Goal: Task Accomplishment & Management: Use online tool/utility

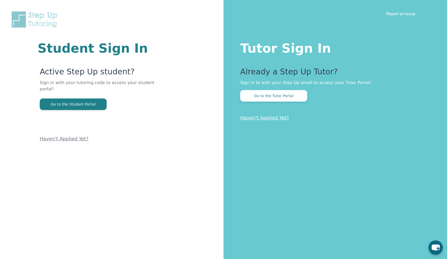
click at [284, 103] on div "Tutor Sign In Already a Step Up Tutor? Sign in to with your Step Up email to ac…" at bounding box center [336, 129] width 224 height 259
click at [292, 97] on button "Go to the Tutor Portal" at bounding box center [273, 96] width 67 height 12
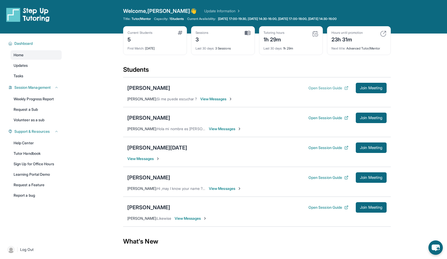
click at [332, 89] on button "Open Session Guide" at bounding box center [329, 87] width 40 height 5
click at [158, 92] on div "Jesus Carrillo Open Session Guide Join Meeting" at bounding box center [256, 88] width 259 height 10
click at [151, 88] on div "[PERSON_NAME]" at bounding box center [148, 87] width 43 height 7
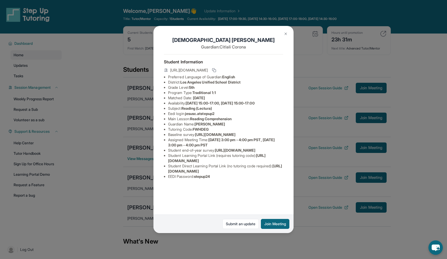
click at [114, 104] on div "Jesus Carrillo Guardian: Citlali Corona Student Information https://student-por…" at bounding box center [223, 129] width 447 height 259
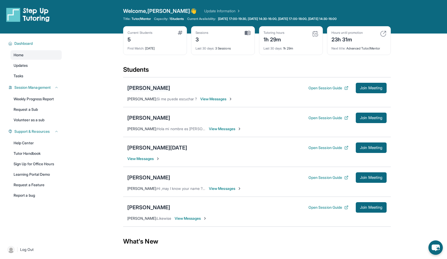
click at [141, 88] on div "[PERSON_NAME]" at bounding box center [148, 87] width 43 height 7
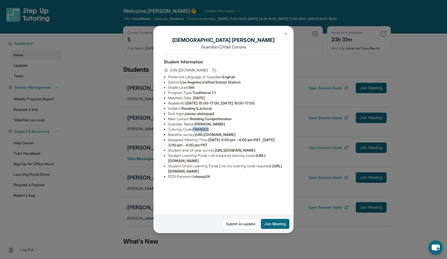
drag, startPoint x: 195, startPoint y: 128, endPoint x: 218, endPoint y: 129, distance: 23.0
click at [218, 129] on li "Tutoring Code : FWHDEG" at bounding box center [225, 129] width 115 height 5
copy li "FWHDEG"
click at [284, 34] on img at bounding box center [286, 34] width 4 height 4
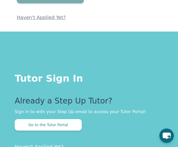
scroll to position [144, 0]
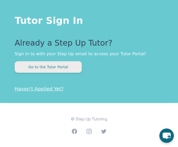
click at [55, 65] on button "Go to the Tutor Portal" at bounding box center [48, 67] width 67 height 12
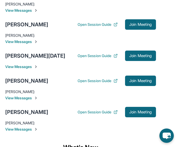
scroll to position [49, 0]
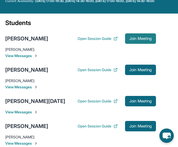
click at [139, 40] on span "Join Meeting" at bounding box center [140, 38] width 22 height 3
click at [129, 40] on span "Join Meeting" at bounding box center [140, 38] width 22 height 3
